Goal: Task Accomplishment & Management: Manage account settings

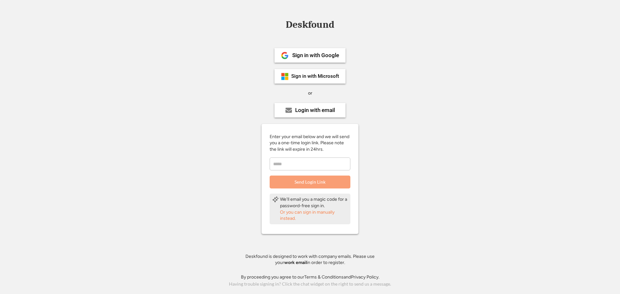
click at [283, 167] on input "email" at bounding box center [310, 164] width 81 height 13
click at [312, 73] on div "Sign in with Microsoft" at bounding box center [309, 76] width 71 height 15
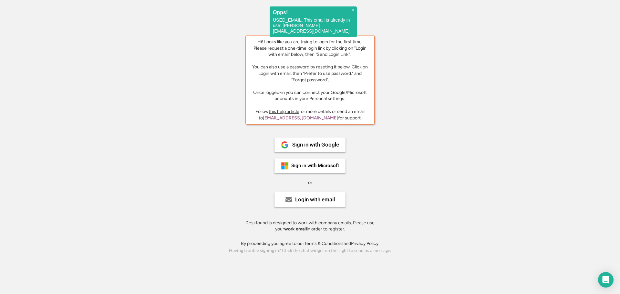
drag, startPoint x: 200, startPoint y: 72, endPoint x: 205, endPoint y: 64, distance: 9.4
click at [203, 69] on div "Deskfound Hi! Looks like you are trying to login for the first time. Please req…" at bounding box center [310, 137] width 620 height 235
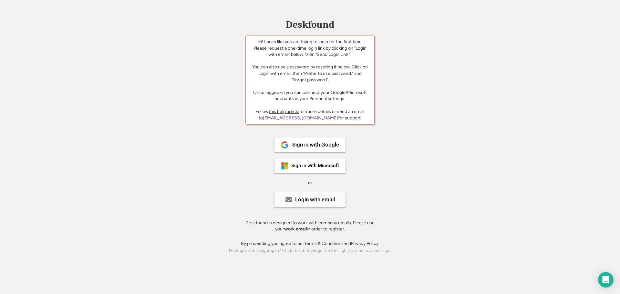
click at [317, 200] on div "Login with email" at bounding box center [315, 199] width 40 height 5
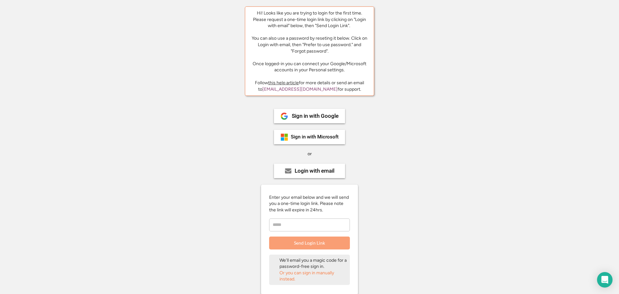
scroll to position [84, 0]
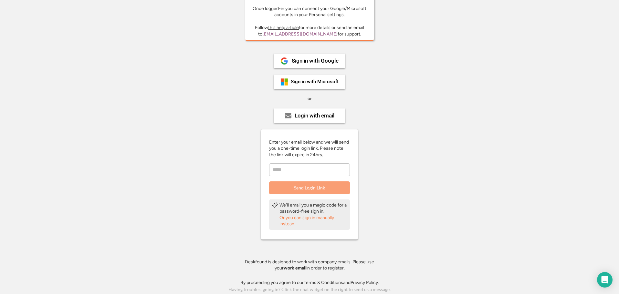
click at [292, 217] on div "Or you can sign in manually instead." at bounding box center [313, 221] width 68 height 13
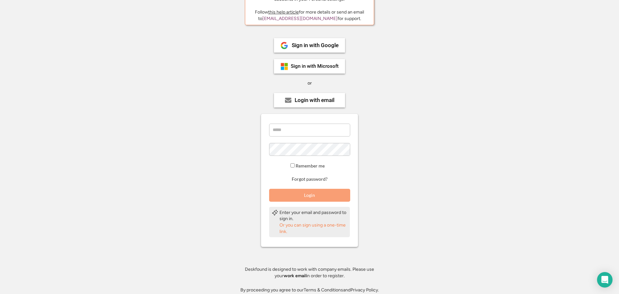
scroll to position [107, 0]
